Goal: Navigation & Orientation: Find specific page/section

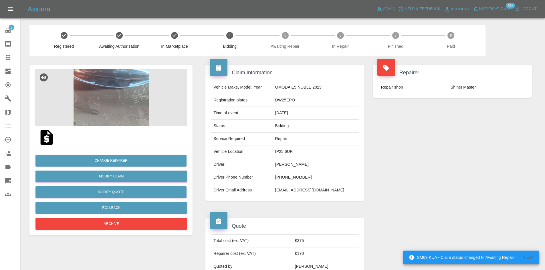
click at [7, 68] on icon at bounding box center [8, 71] width 7 height 7
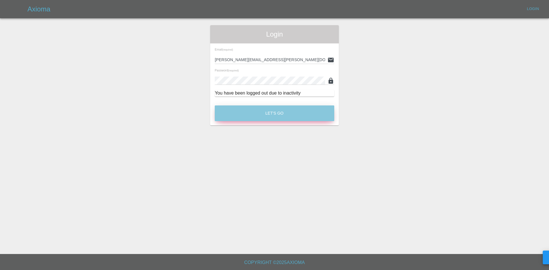
click at [263, 115] on button "Let's Go" at bounding box center [275, 114] width 120 height 16
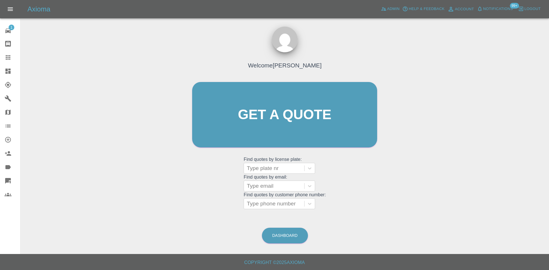
click at [0, 70] on link "Dashboard" at bounding box center [10, 71] width 20 height 14
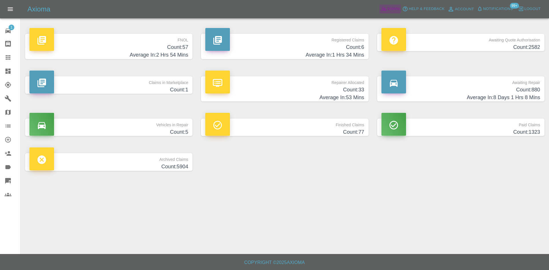
click at [392, 6] on span "Admin" at bounding box center [393, 9] width 13 height 7
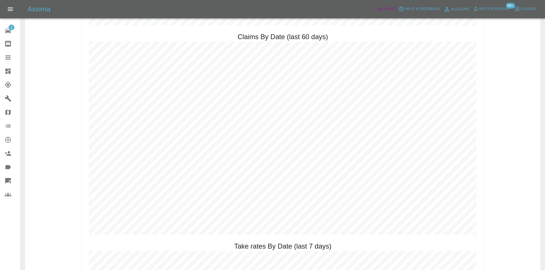
scroll to position [687, 0]
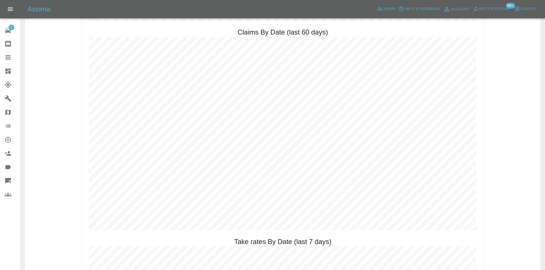
click at [7, 76] on link "Dashboard" at bounding box center [10, 71] width 20 height 14
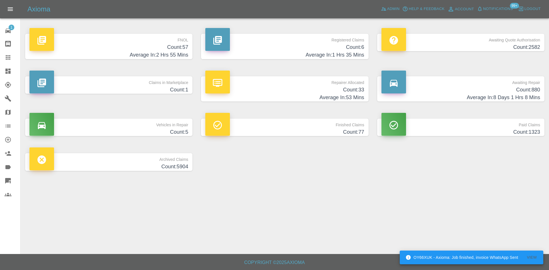
click at [303, 48] on h4 "Count: 6" at bounding box center [284, 47] width 159 height 8
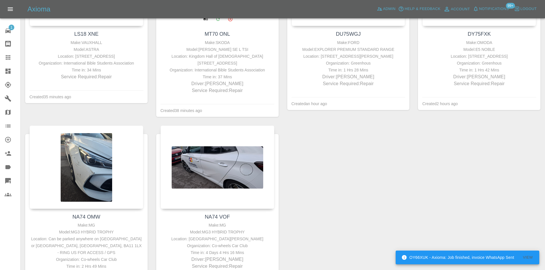
scroll to position [200, 0]
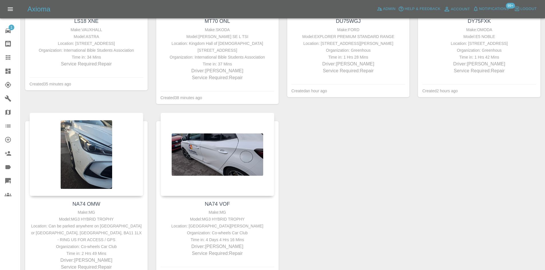
click at [7, 77] on link "Dashboard" at bounding box center [10, 71] width 20 height 14
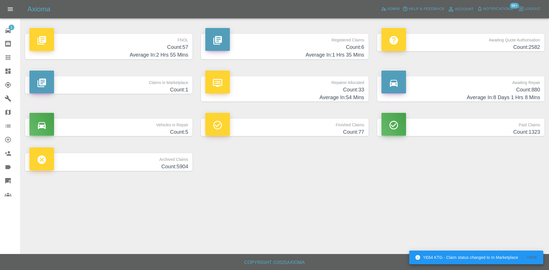
click at [7, 76] on link "Dashboard" at bounding box center [10, 71] width 20 height 14
